Goal: Find specific page/section: Find specific page/section

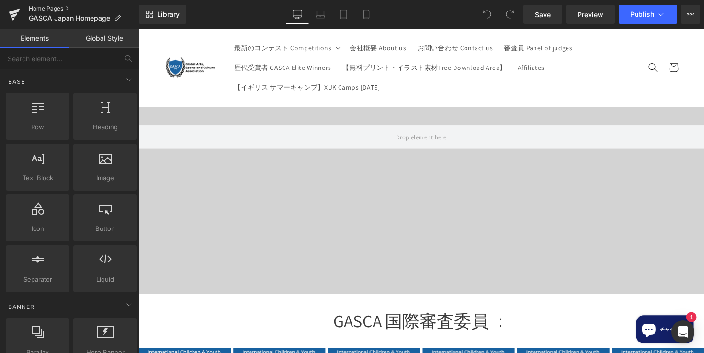
click at [51, 8] on link "Home Pages" at bounding box center [84, 9] width 110 height 8
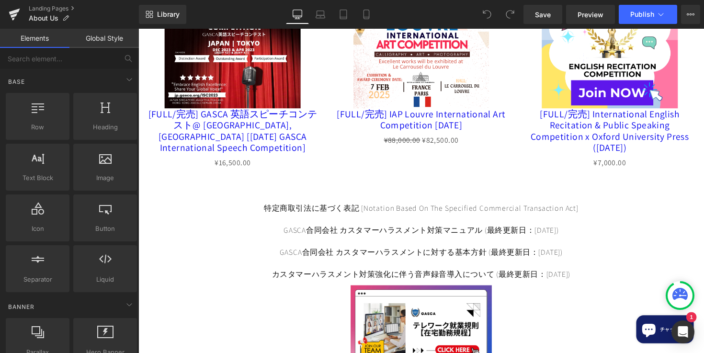
scroll to position [1426, 0]
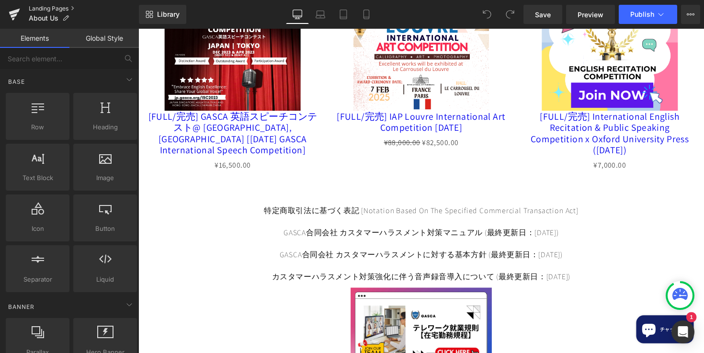
click at [44, 8] on link "Landing Pages" at bounding box center [84, 9] width 110 height 8
